Goal: Transaction & Acquisition: Subscribe to service/newsletter

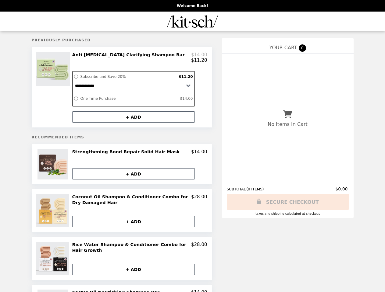
click at [54, 89] on div at bounding box center [54, 87] width 34 height 71
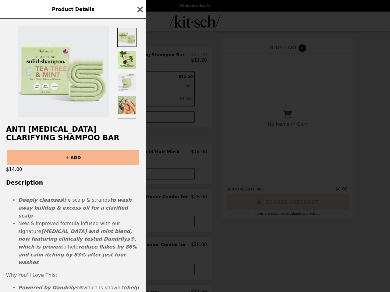
click at [139, 59] on div "Product Details Anti [MEDICAL_DATA] Clarifying Shampoo Bar + ADD $14.00 Descrip…" at bounding box center [195, 146] width 390 height 292
click at [133, 120] on div "Anti [MEDICAL_DATA] Clarifying Shampoo Bar + ADD $14.00 Description Deeply clea…" at bounding box center [73, 156] width 146 height 274
click at [54, 168] on div "Product Details Anti [MEDICAL_DATA] Clarifying Shampoo Bar + ADD $14.00 Descrip…" at bounding box center [195, 146] width 390 height 292
click at [139, 156] on div "Product Details Anti [MEDICAL_DATA] Clarifying Shampoo Bar + ADD $14.00 Descrip…" at bounding box center [195, 146] width 390 height 292
click at [133, 177] on div "Anti [MEDICAL_DATA] Clarifying Shampoo Bar + ADD $14.00 Description Deeply clea…" at bounding box center [73, 156] width 146 height 274
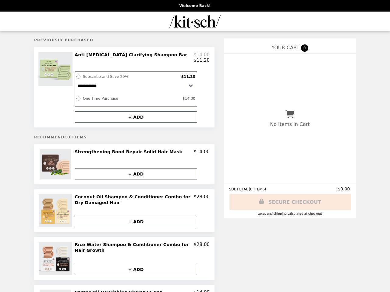
click at [54, 215] on img at bounding box center [56, 210] width 35 height 33
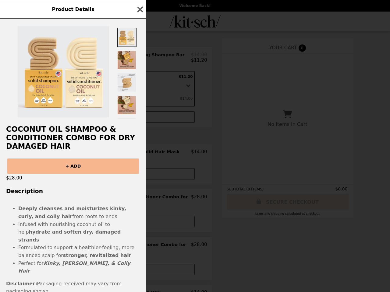
click at [139, 203] on div "Product Details Coconut Oil Shampoo & Conditioner Combo for Dry Damaged Hair + …" at bounding box center [195, 146] width 390 height 292
click at [133, 220] on li "Deeply cleanses and moisturizes kinky, curly, and coily hair from roots to ends" at bounding box center [79, 213] width 122 height 16
click at [54, 262] on strong "Kinky, [PERSON_NAME], & Coily Hair" at bounding box center [74, 268] width 112 height 14
